Goal: Information Seeking & Learning: Find specific page/section

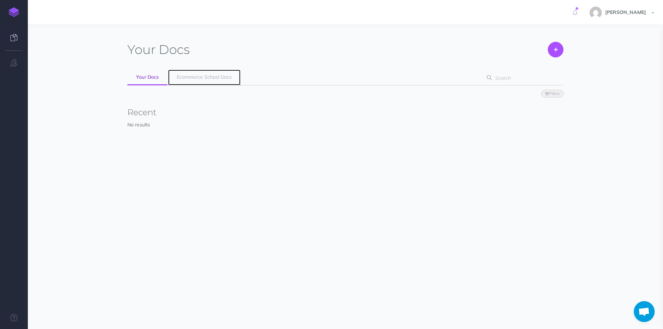
click at [183, 82] on link "Ecommerce School Docs" at bounding box center [204, 78] width 72 height 16
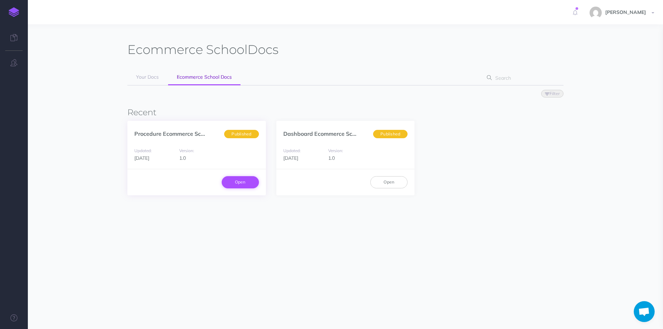
click at [232, 181] on link "Open" at bounding box center [240, 182] width 37 height 12
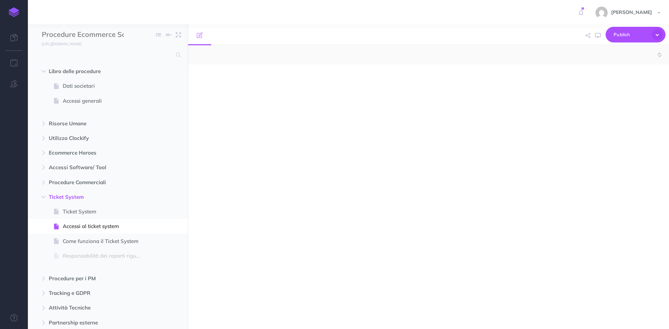
select select "null"
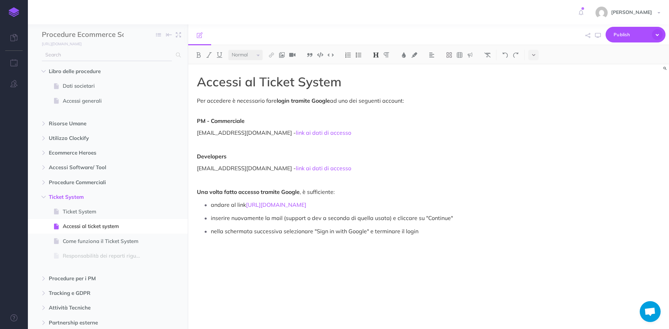
click at [94, 61] on input "text" at bounding box center [107, 55] width 130 height 13
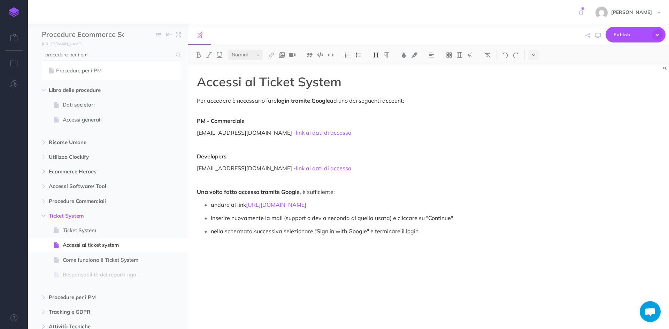
click at [82, 55] on input "procedure per i pm" at bounding box center [107, 55] width 130 height 13
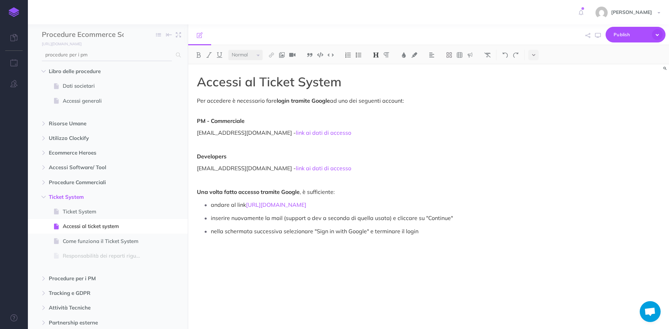
click at [82, 55] on input "procedure per i pm" at bounding box center [107, 55] width 130 height 13
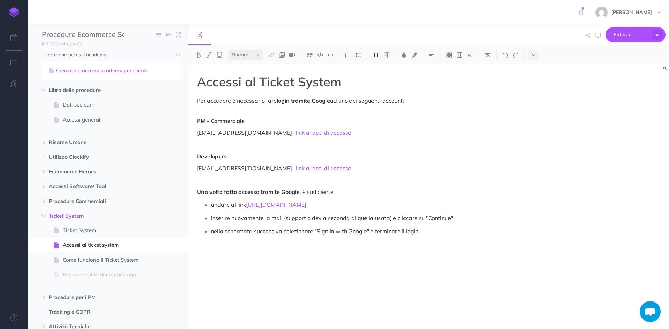
type input "creazione accessi academy"
click at [78, 72] on link "Creazione accessi academy per clienti" at bounding box center [111, 71] width 129 height 8
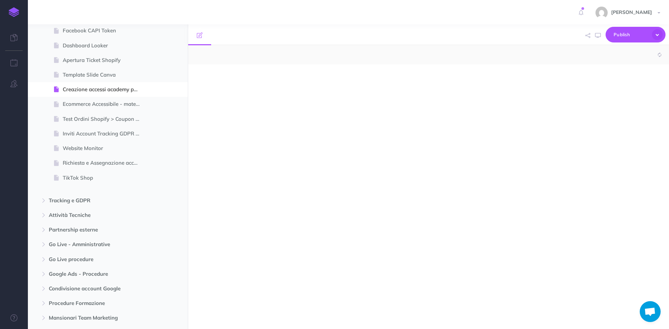
select select "null"
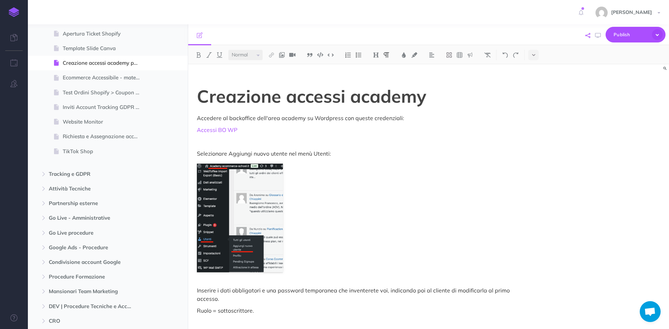
click at [590, 35] on icon "button" at bounding box center [587, 35] width 5 height 5
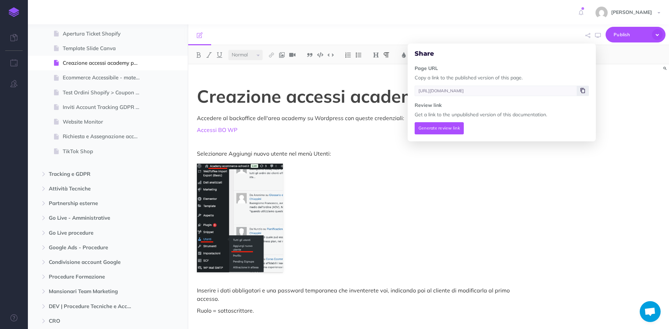
click at [584, 89] on icon at bounding box center [582, 90] width 5 height 4
click at [580, 91] on span at bounding box center [583, 91] width 12 height 10
